Goal: Find contact information: Find contact information

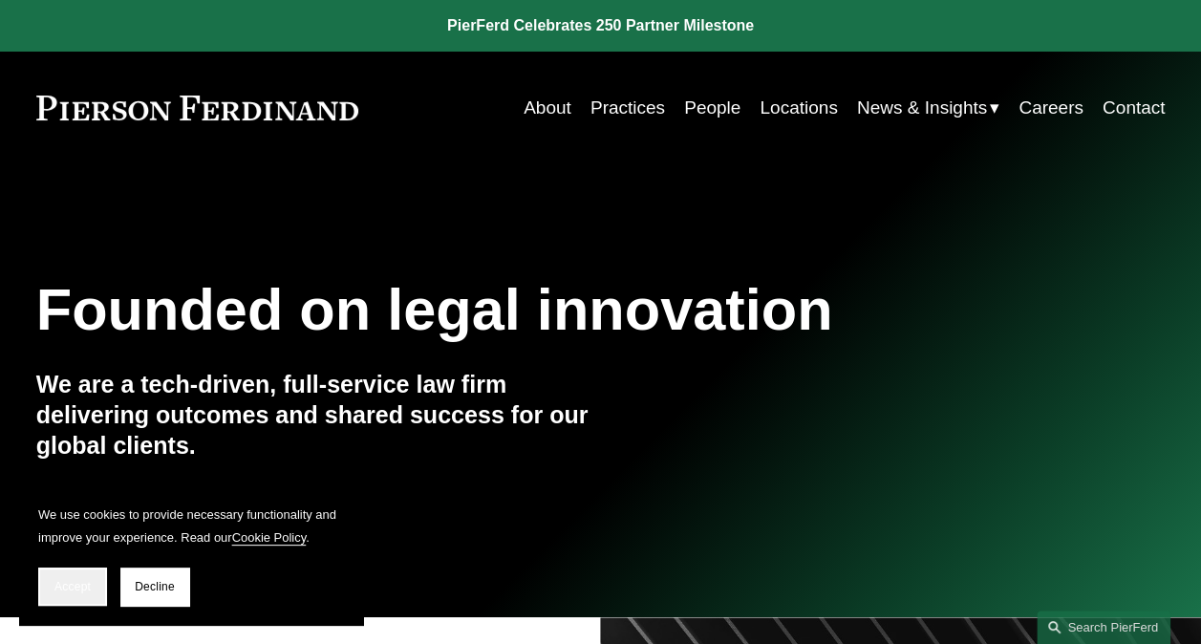
click at [93, 594] on button "Accept" at bounding box center [72, 587] width 69 height 38
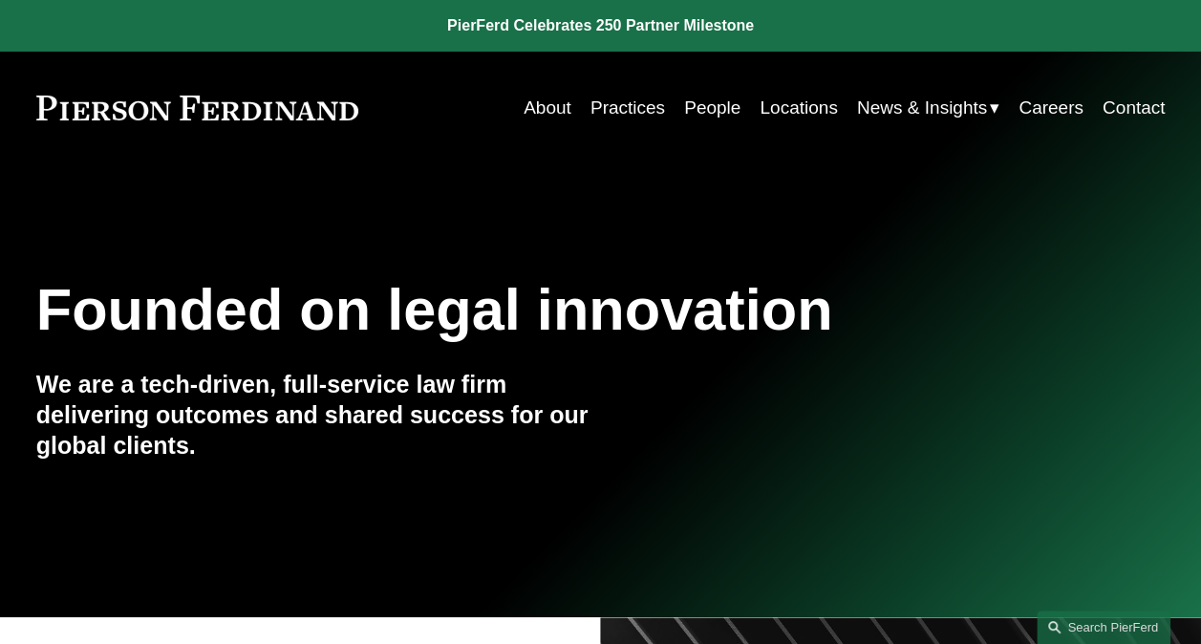
click at [1124, 106] on link "Contact" at bounding box center [1134, 108] width 62 height 36
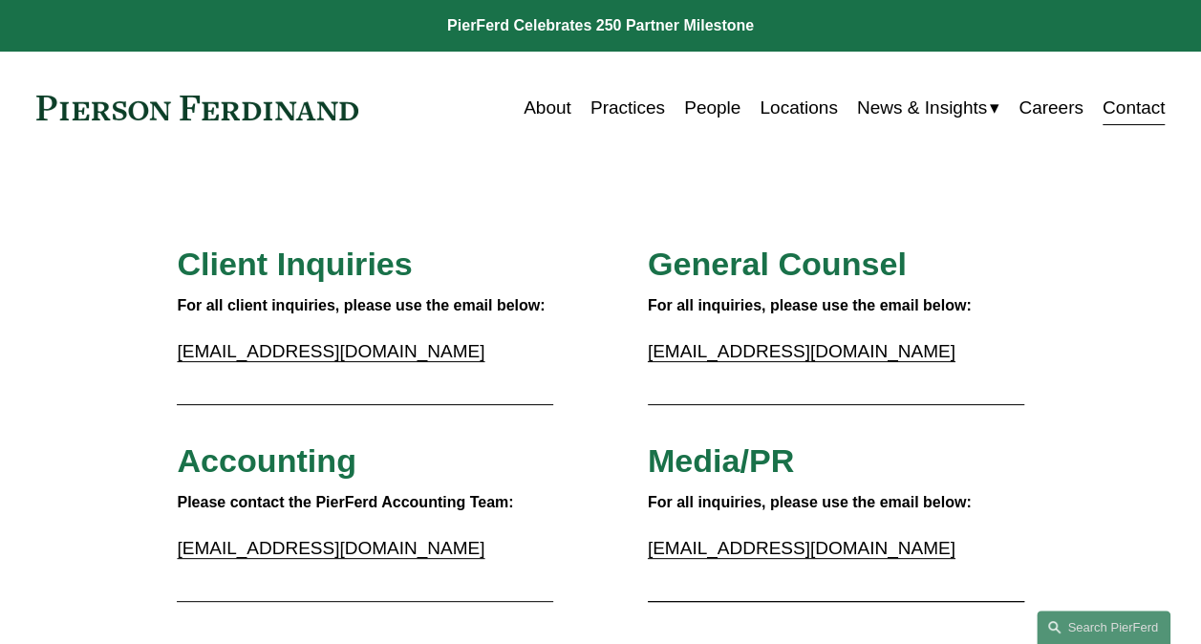
click at [765, 553] on link "[EMAIL_ADDRESS][DOMAIN_NAME]" at bounding box center [802, 548] width 308 height 20
